Goal: Task Accomplishment & Management: Use online tool/utility

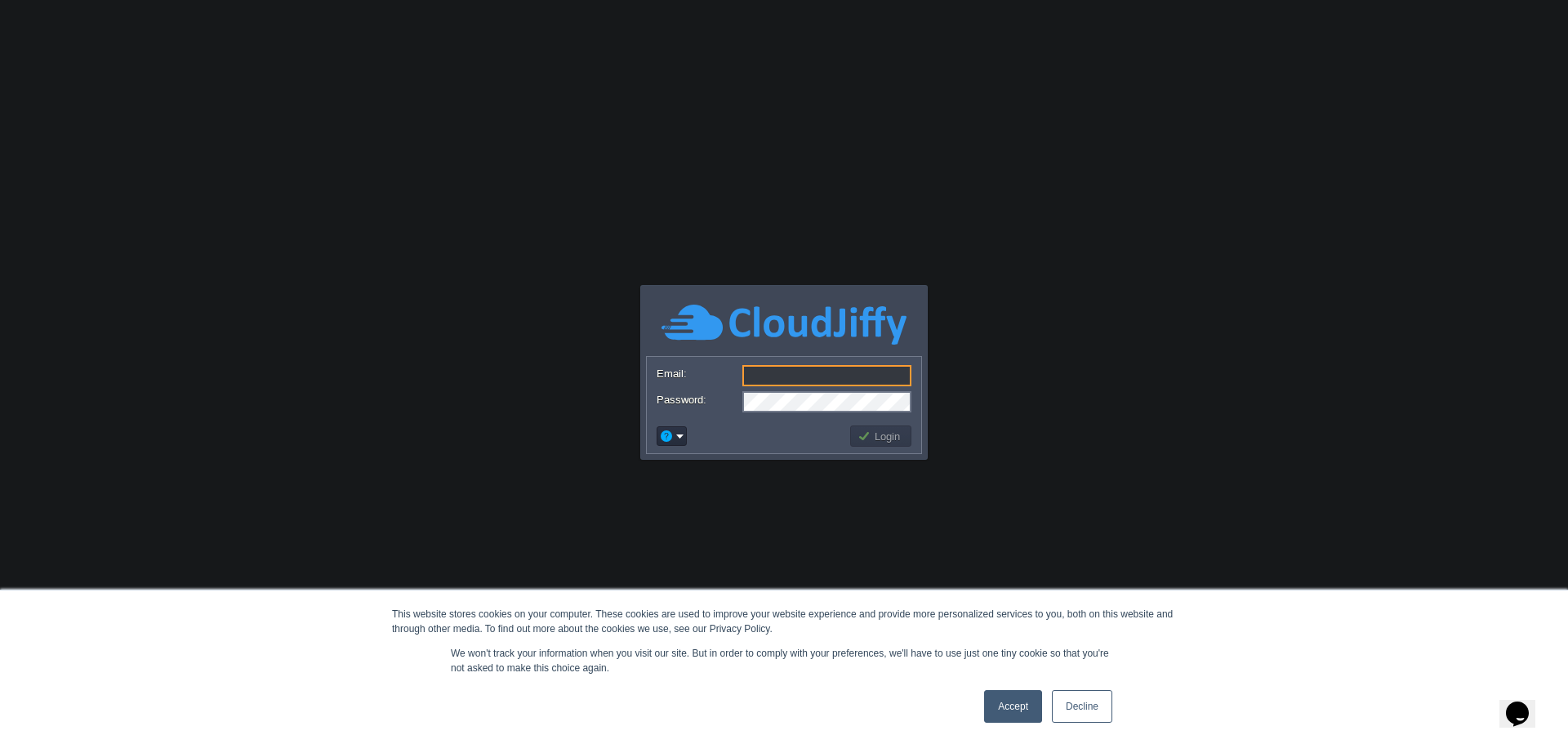
type input "[PERSON_NAME][EMAIL_ADDRESS][DOMAIN_NAME]"
click at [871, 439] on button "Login" at bounding box center [881, 436] width 47 height 14
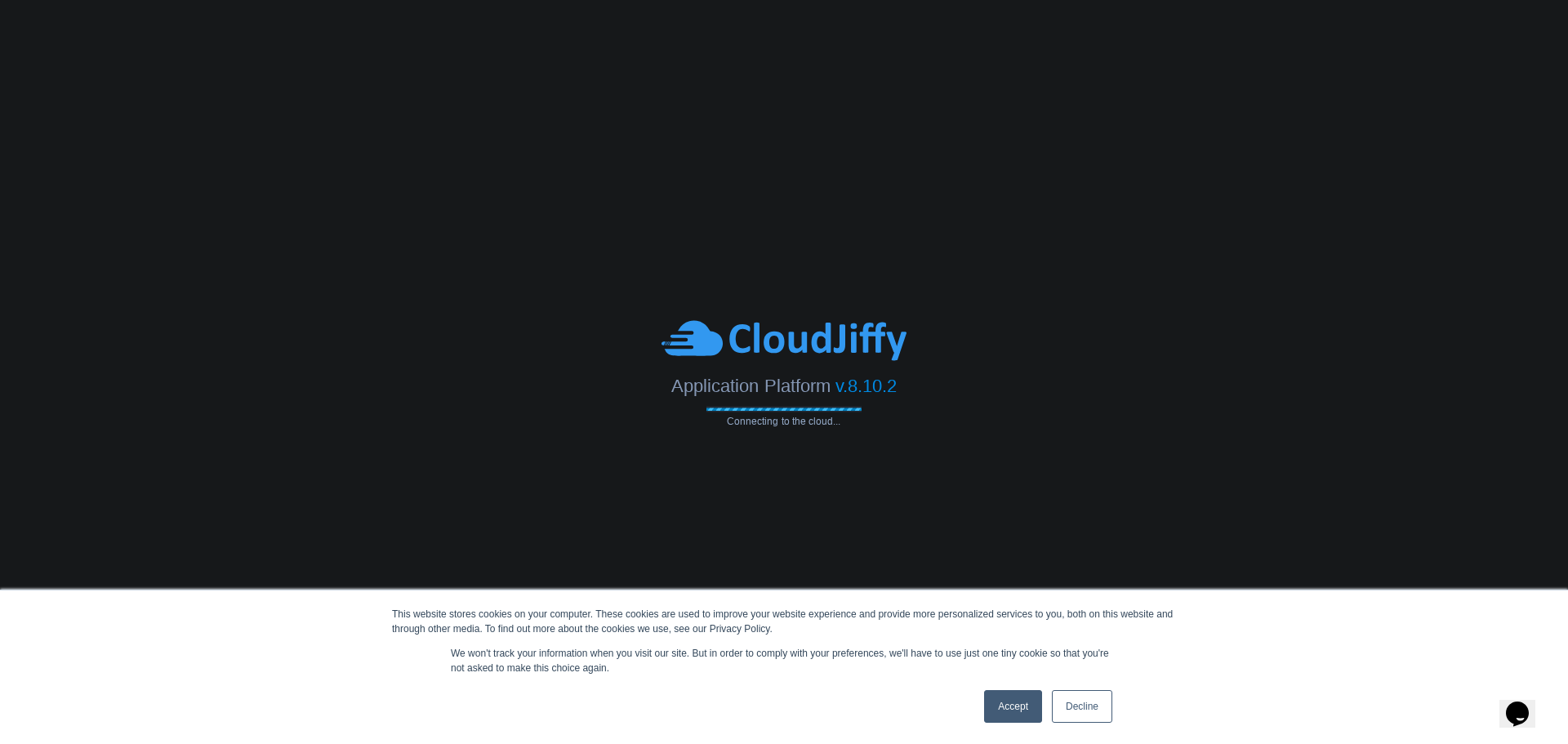
click at [872, 438] on body "This website stores cookies on your computer. These cookies are used to improve…" at bounding box center [784, 372] width 1568 height 744
click at [1091, 706] on link "Decline" at bounding box center [1082, 706] width 60 height 32
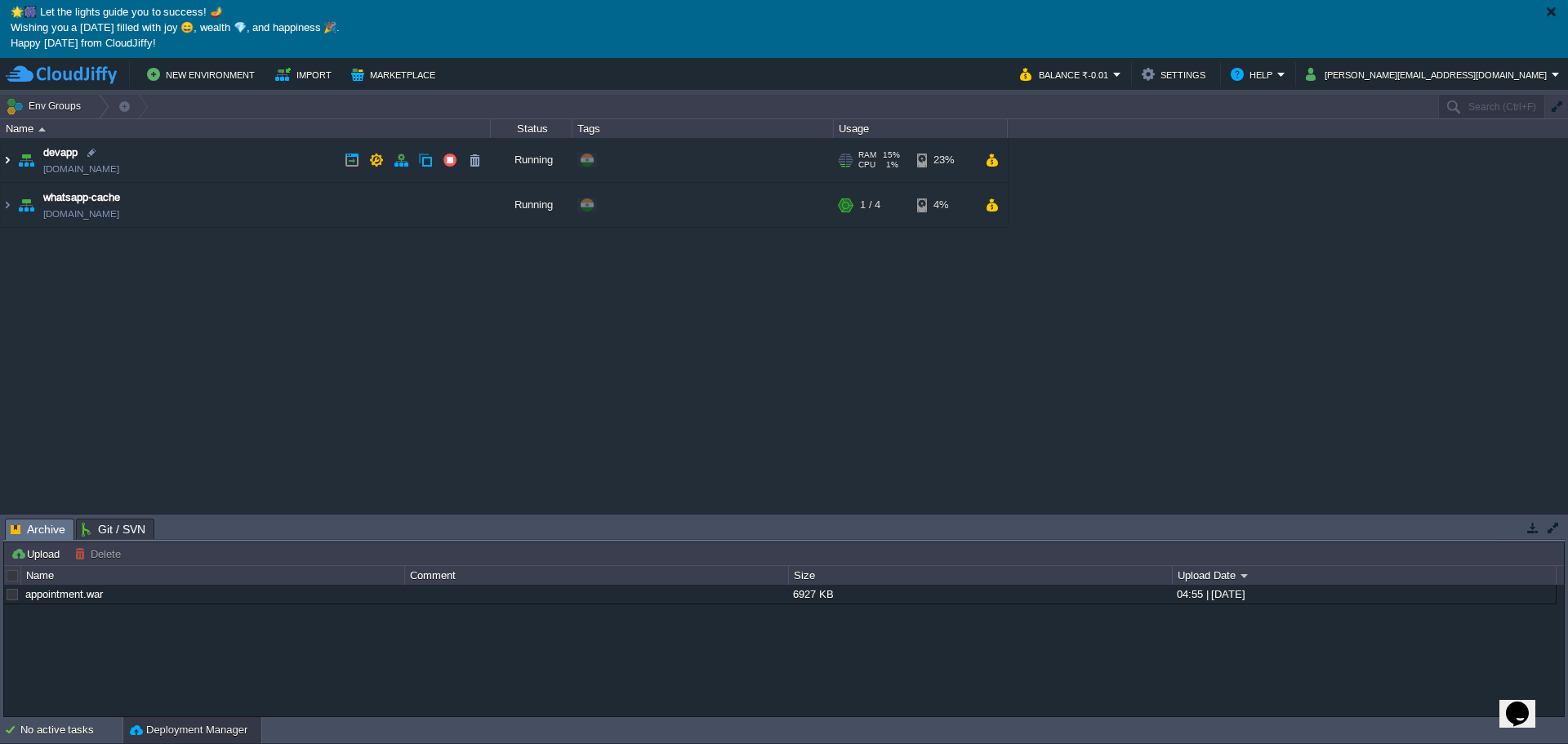
click at [8, 163] on img at bounding box center [7, 159] width 13 height 44
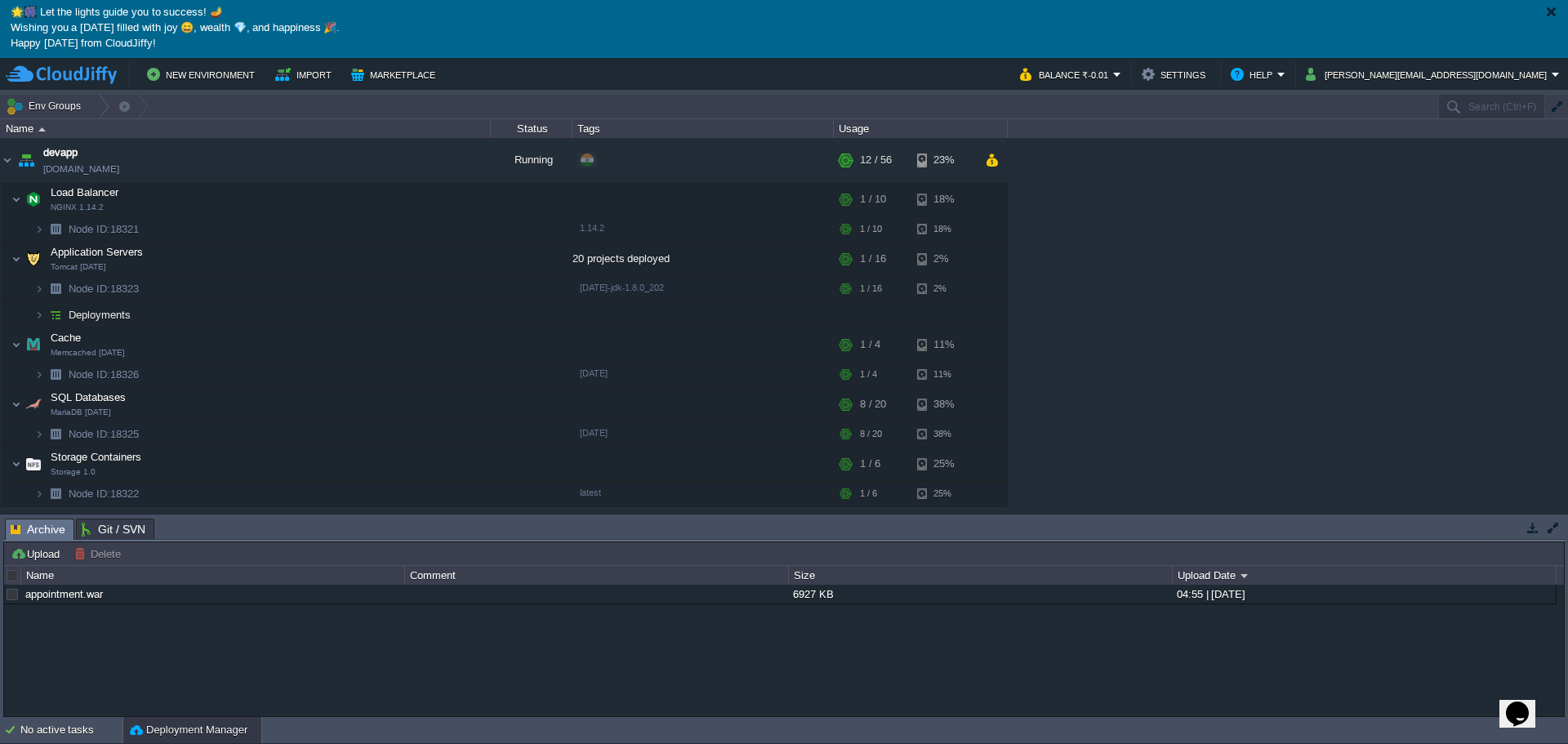
click at [1529, 529] on button "button" at bounding box center [1533, 527] width 14 height 14
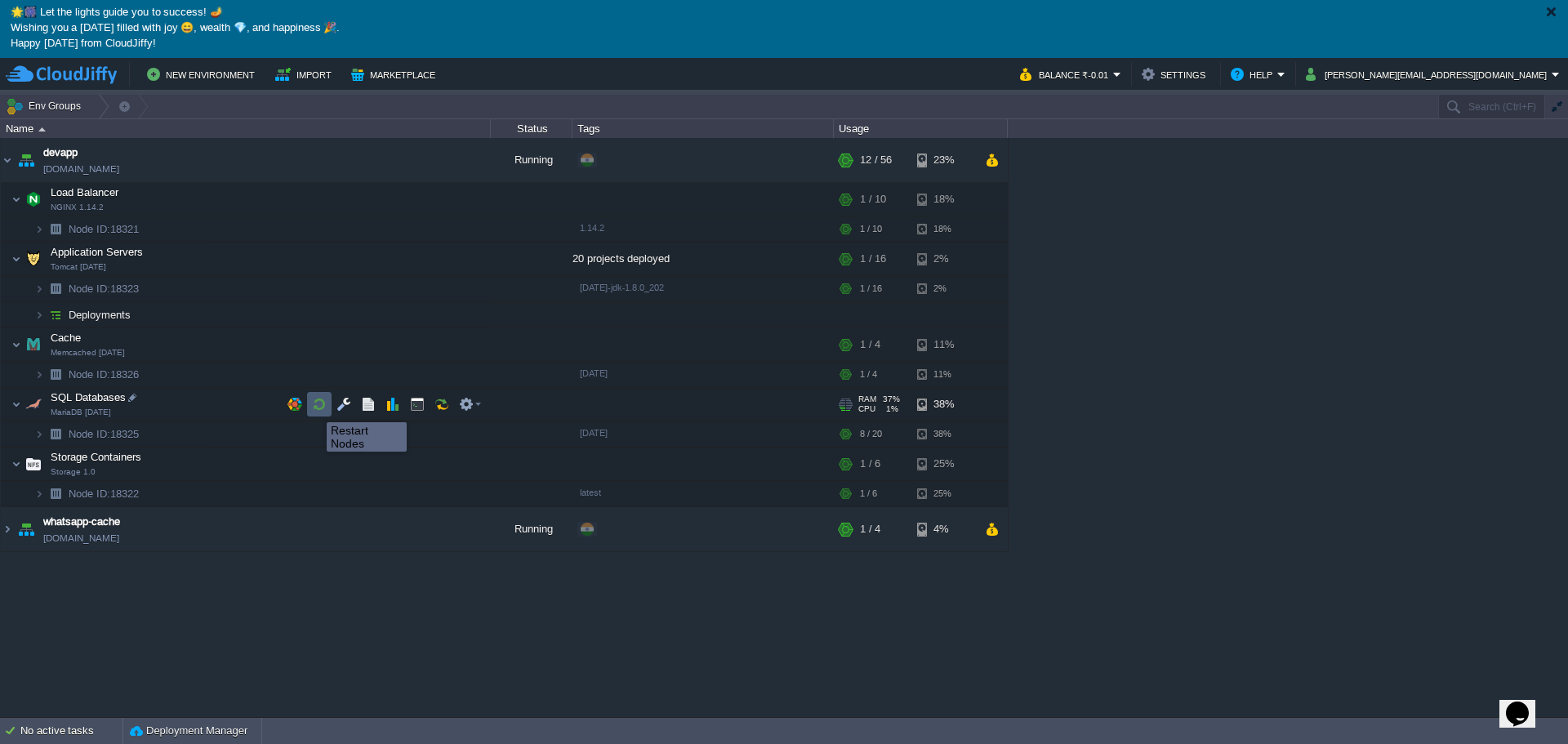
click at [314, 407] on button "button" at bounding box center [319, 404] width 14 height 14
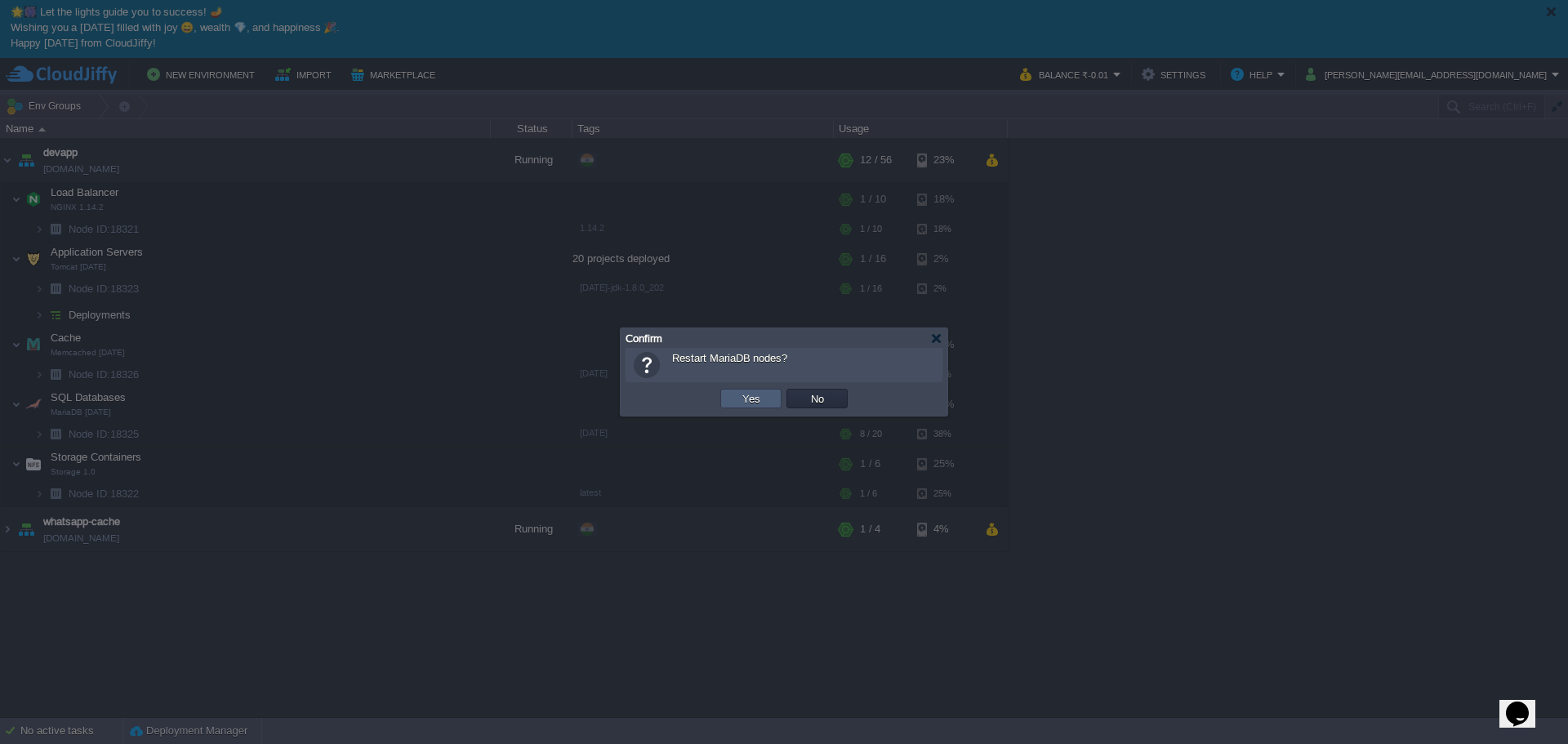
click at [733, 398] on td "Yes" at bounding box center [750, 398] width 61 height 20
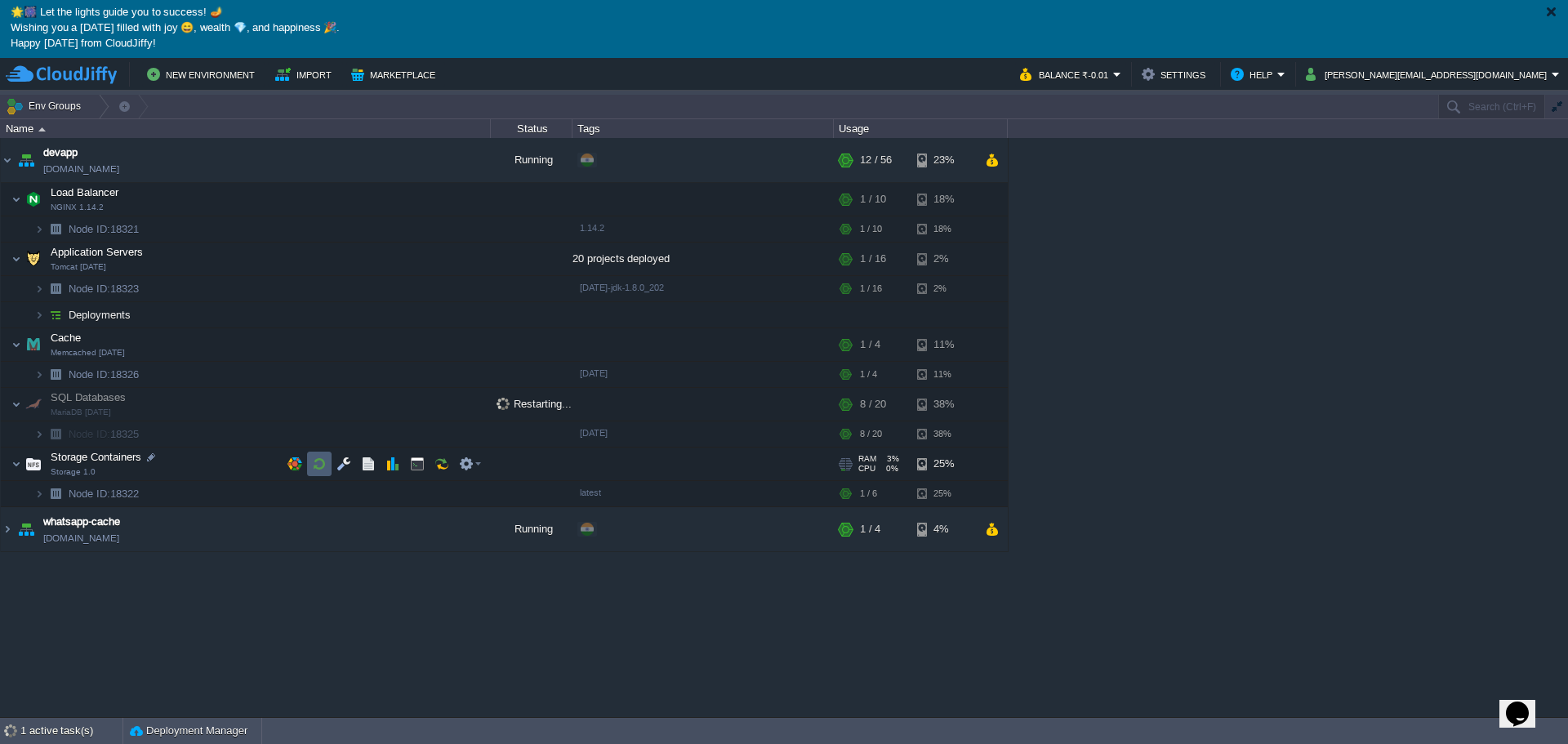
click at [320, 463] on button "button" at bounding box center [319, 464] width 14 height 14
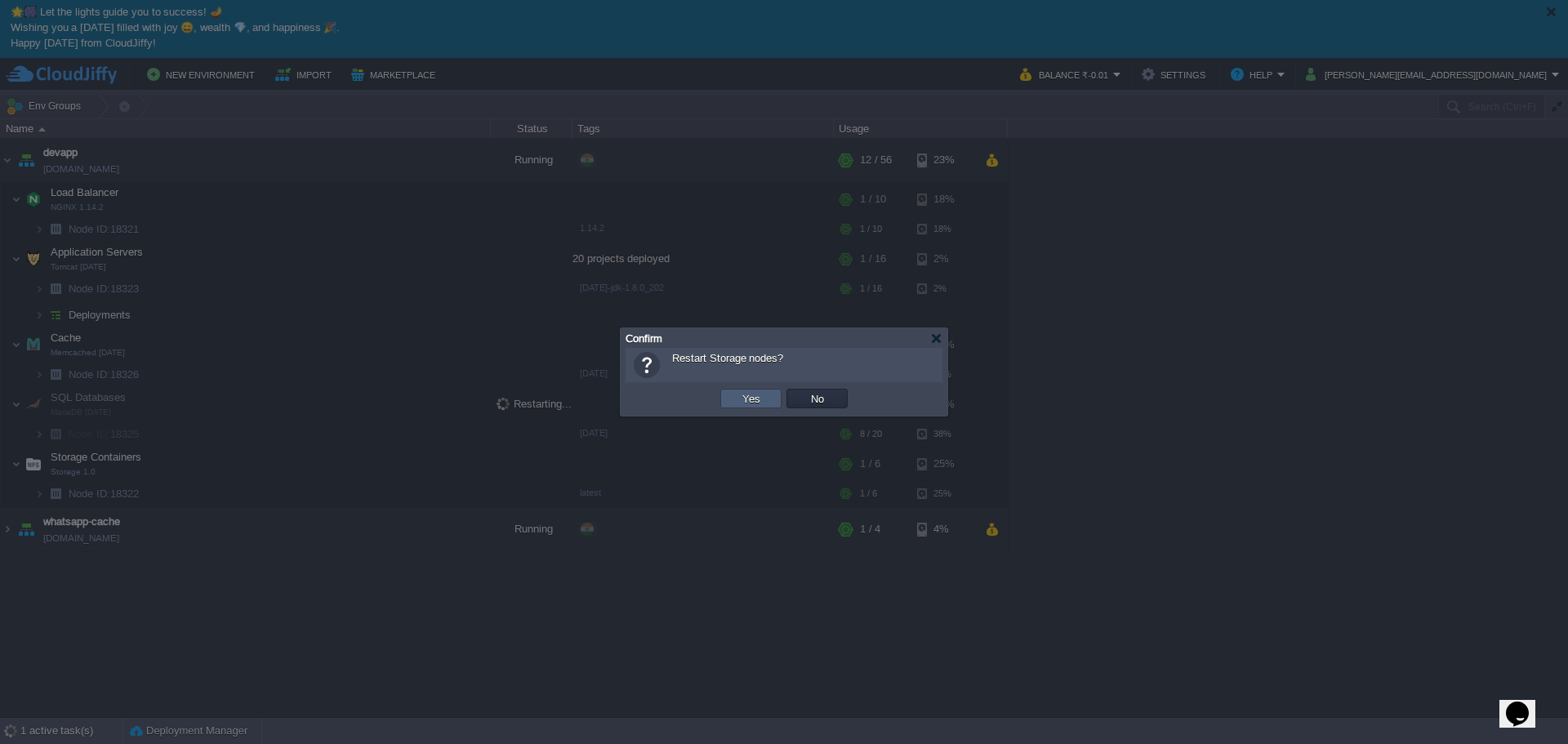
click at [740, 398] on button "Yes" at bounding box center [751, 398] width 28 height 14
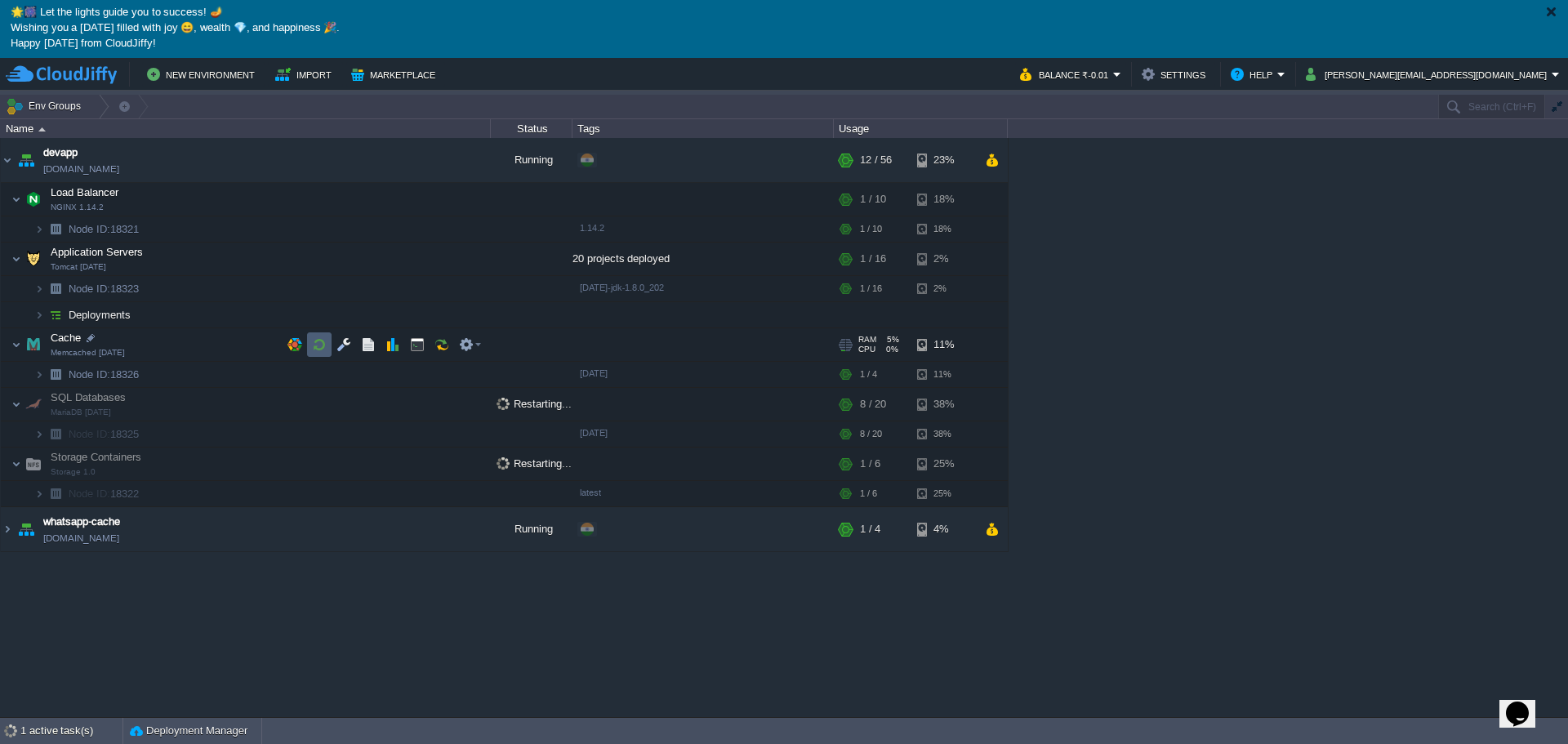
click at [313, 346] on button "button" at bounding box center [319, 345] width 14 height 14
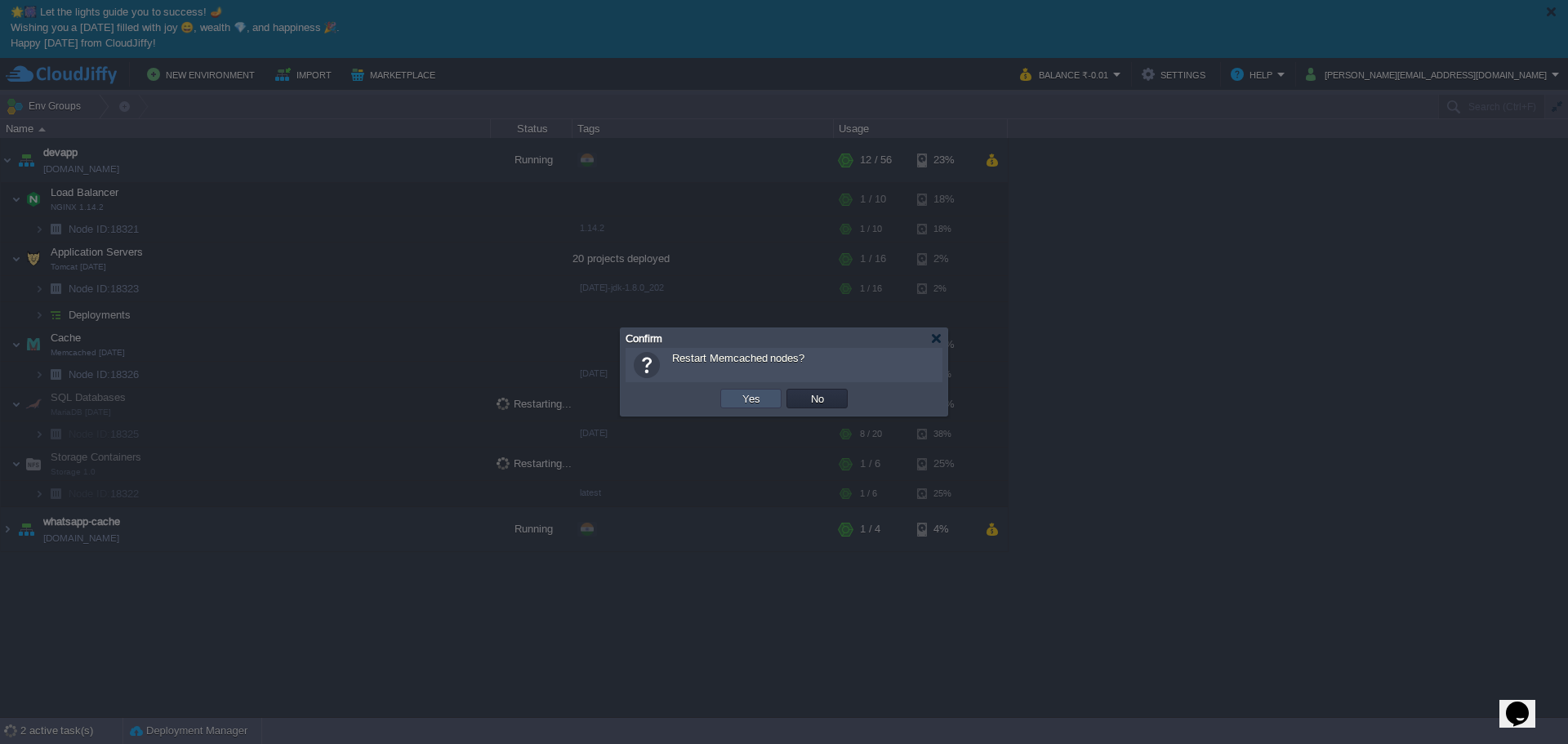
click at [741, 401] on button "Yes" at bounding box center [751, 398] width 28 height 14
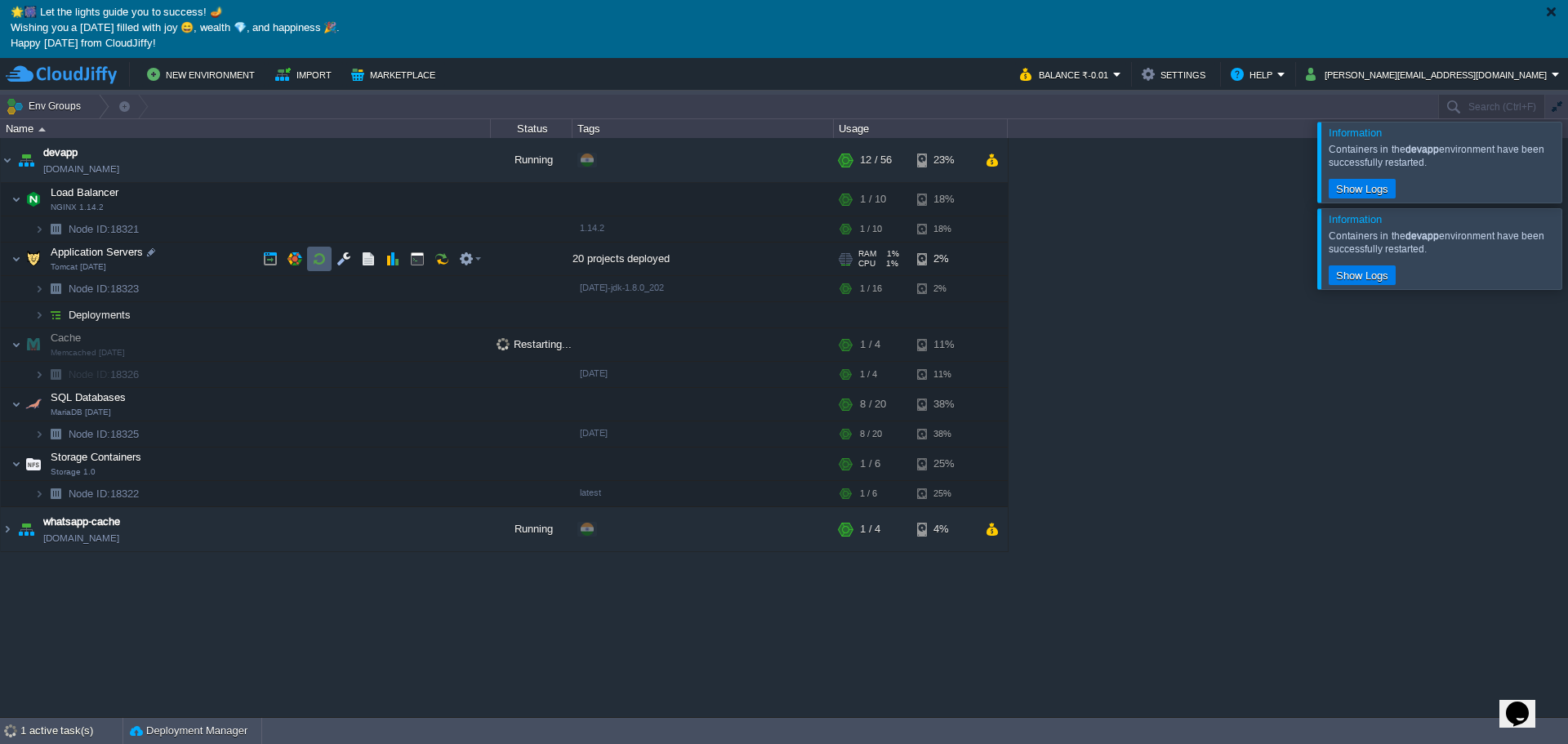
click at [318, 260] on button "button" at bounding box center [319, 259] width 14 height 14
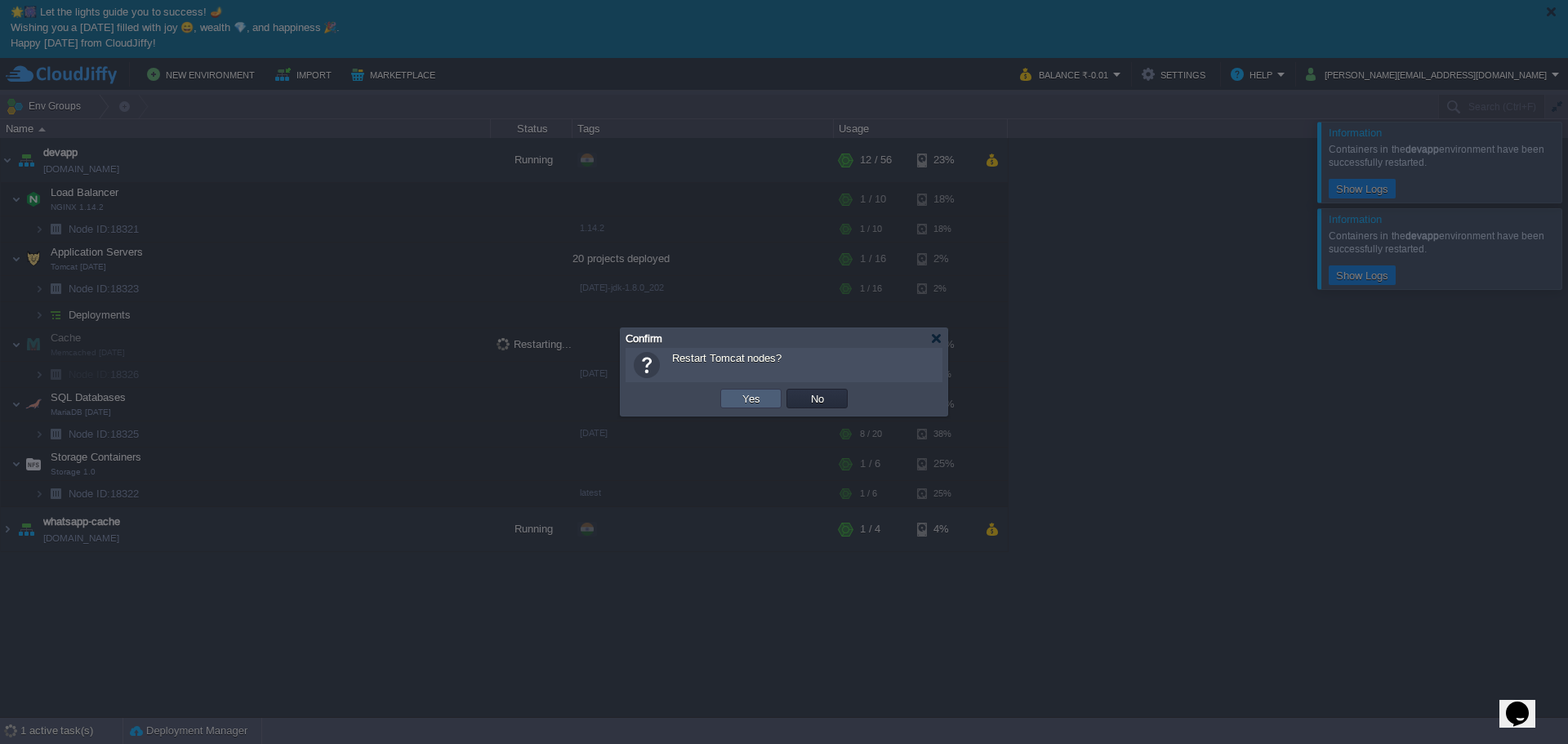
click at [750, 398] on button "Yes" at bounding box center [751, 398] width 28 height 14
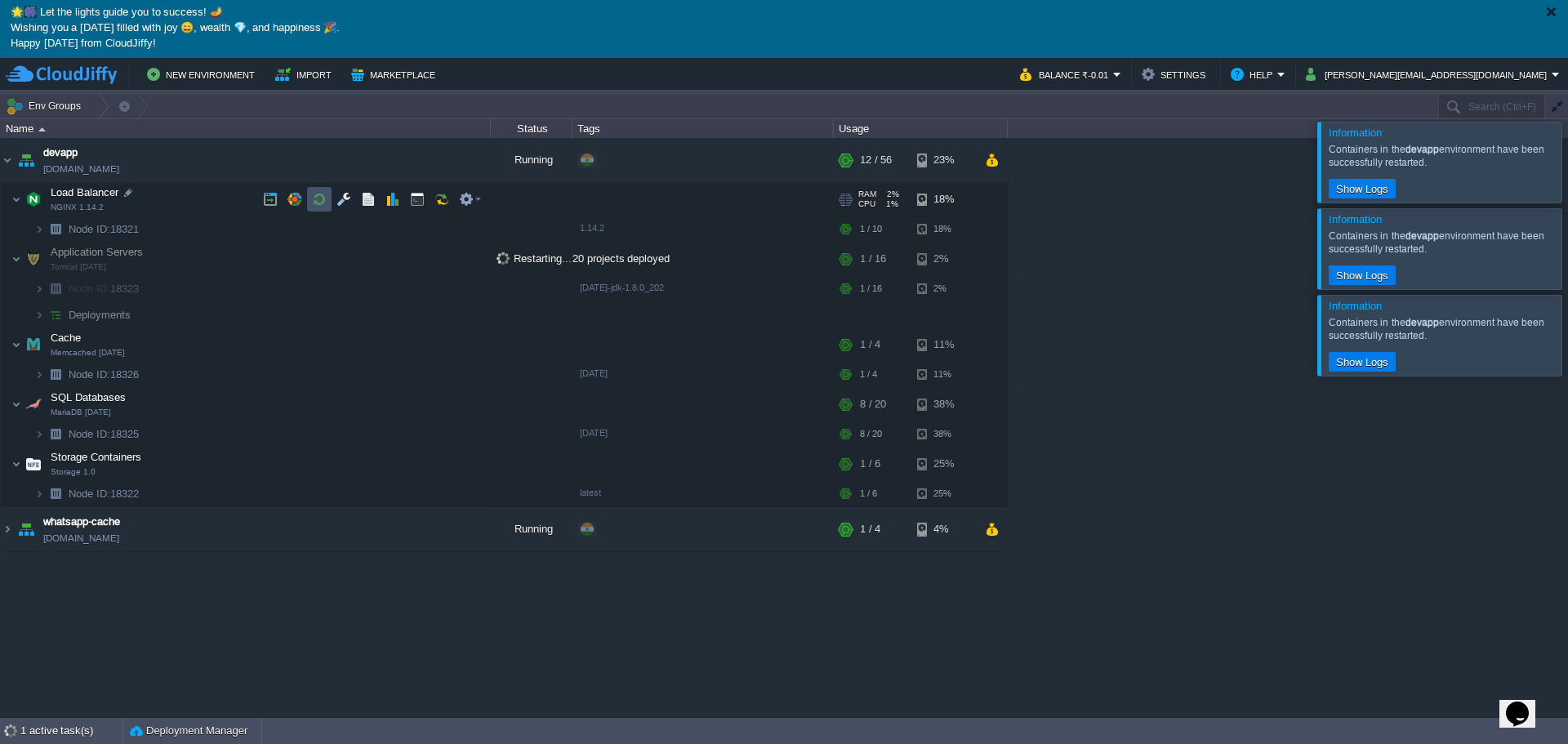
click at [318, 202] on button "button" at bounding box center [319, 199] width 14 height 14
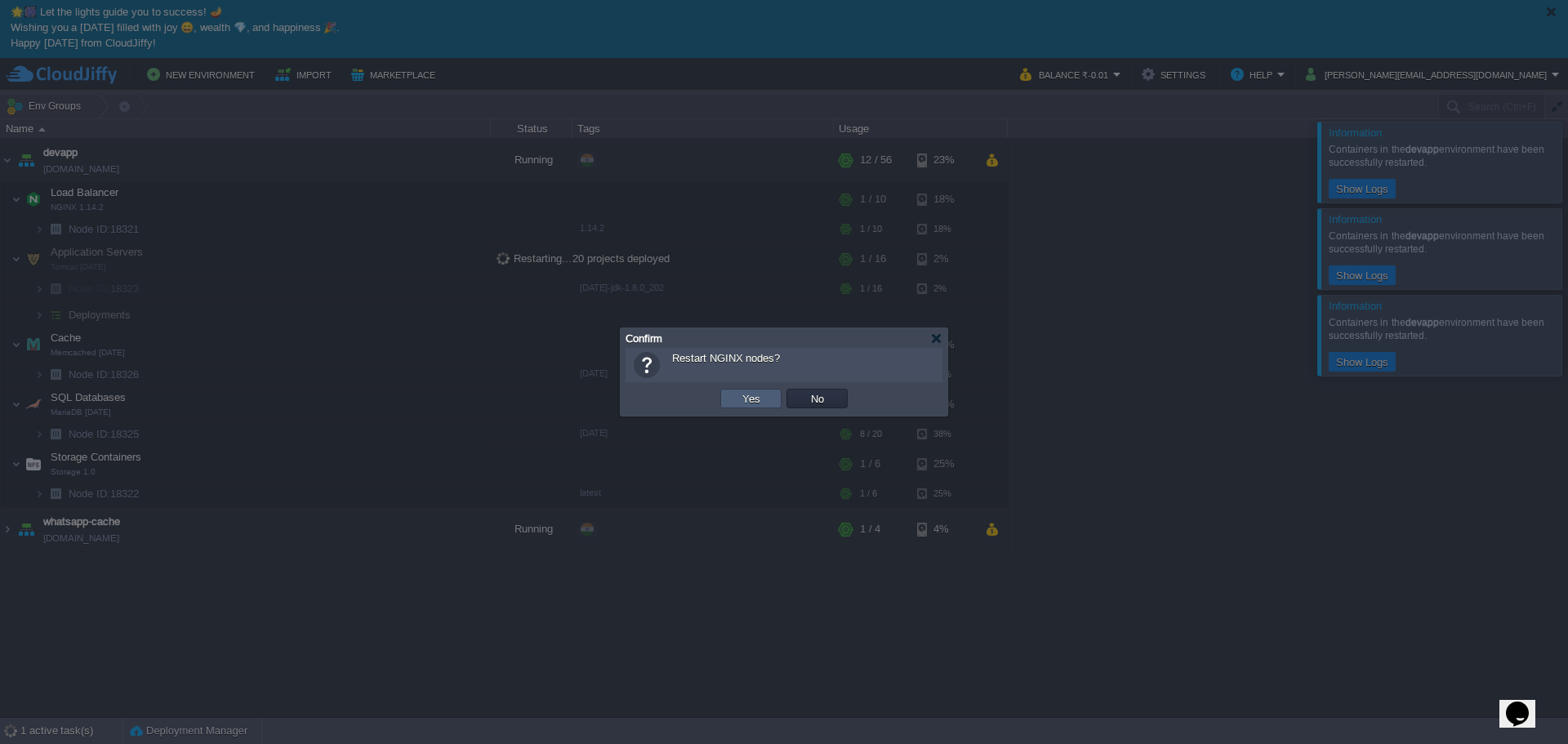
click at [758, 398] on button "Yes" at bounding box center [751, 398] width 28 height 14
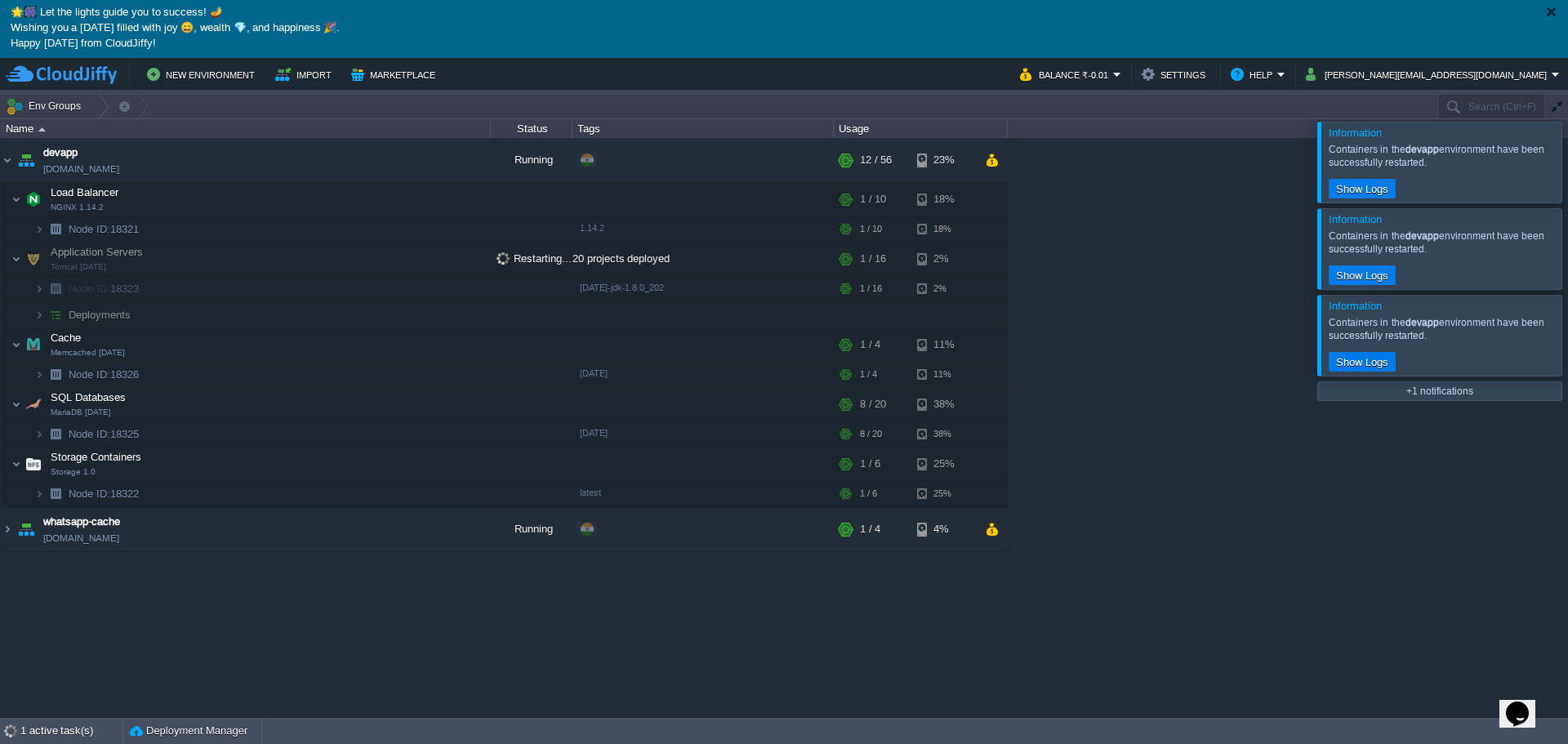
click at [1549, 10] on div at bounding box center [1552, 12] width 13 height 13
